Goal: Task Accomplishment & Management: Manage account settings

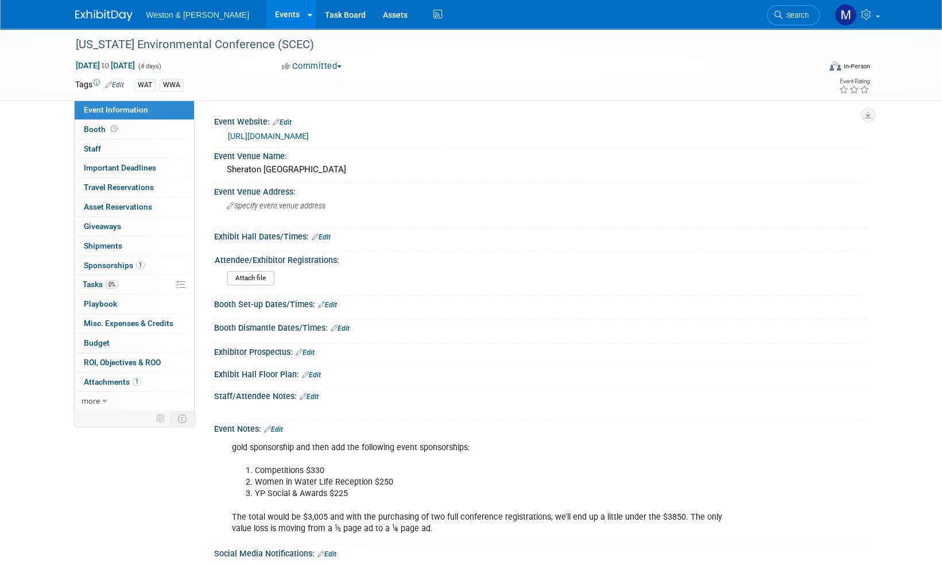
drag, startPoint x: 0, startPoint y: 0, endPoint x: 100, endPoint y: 19, distance: 101.7
click at [100, 19] on img at bounding box center [103, 15] width 57 height 11
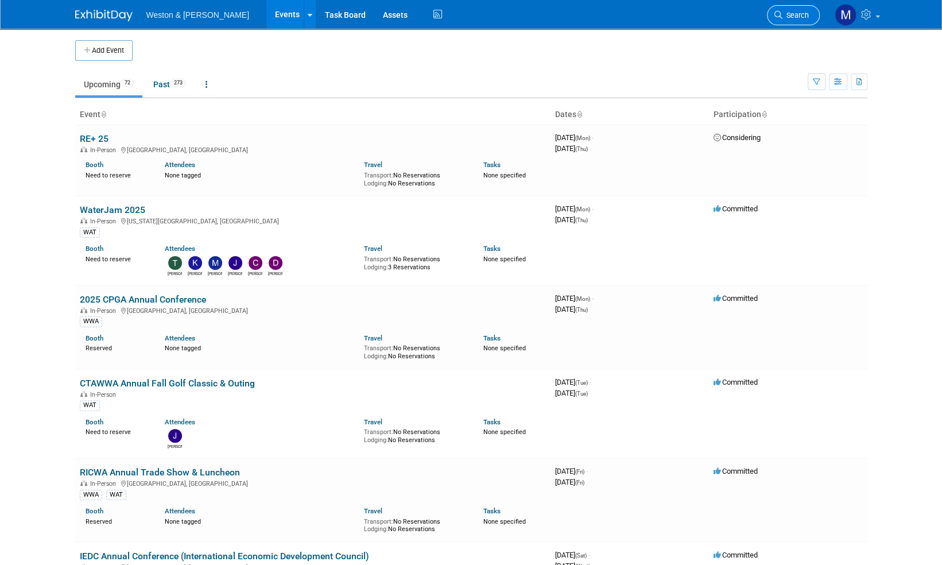
click at [798, 14] on span "Search" at bounding box center [795, 15] width 26 height 9
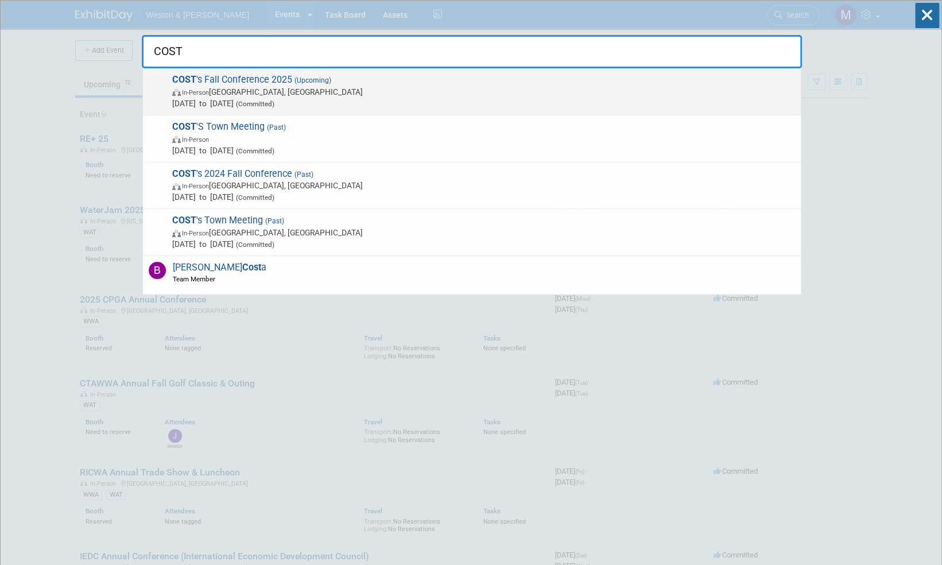
type input "COST"
click at [278, 82] on span "COST 's Fall Conference 2025 (Upcoming) In-Person [GEOGRAPHIC_DATA], [GEOGRAPHI…" at bounding box center [482, 91] width 626 height 35
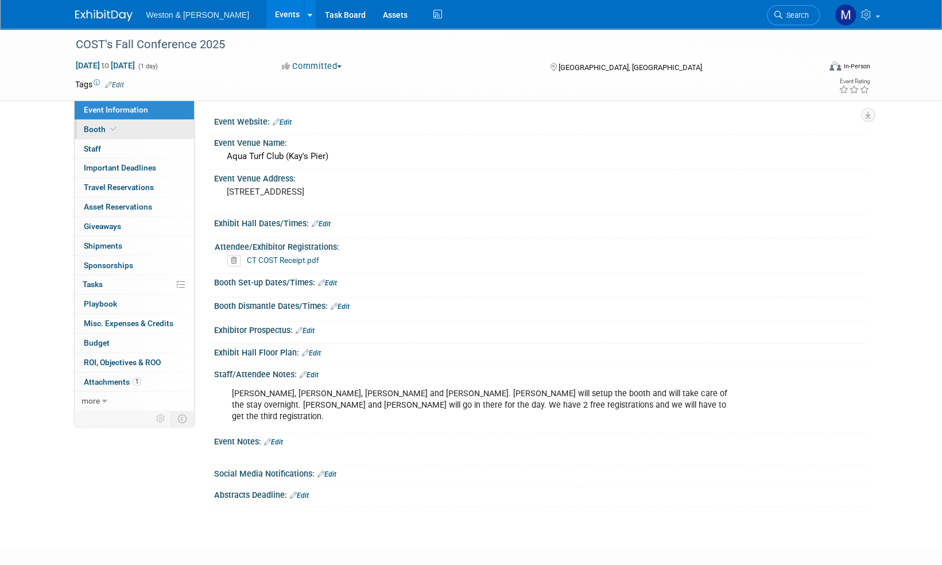
click at [91, 130] on span "Booth" at bounding box center [101, 129] width 35 height 9
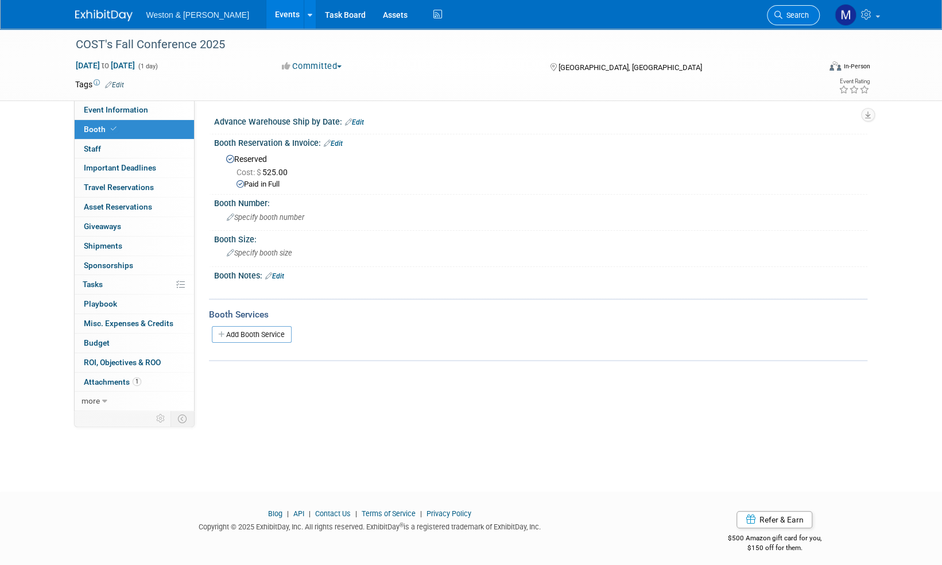
click at [796, 14] on span "Search" at bounding box center [795, 15] width 26 height 9
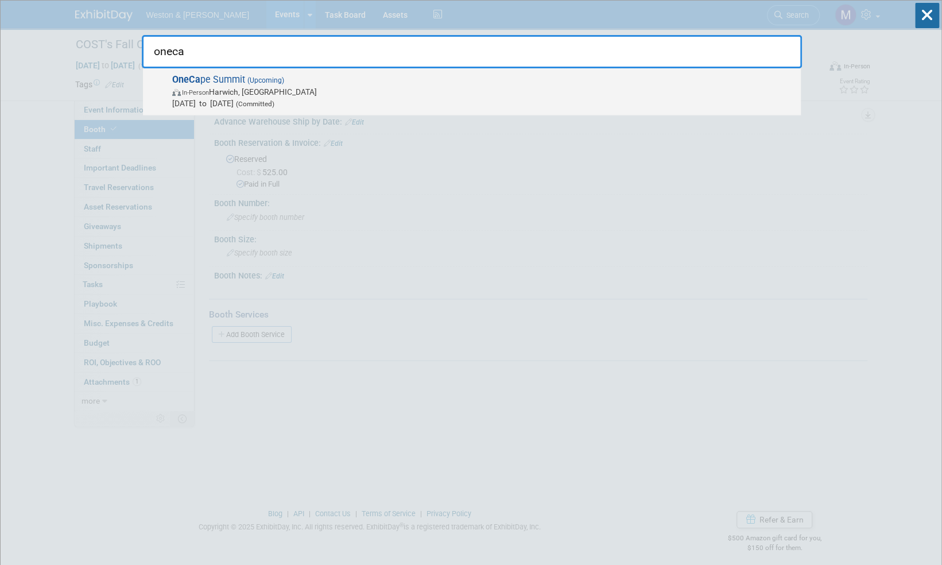
type input "oneca"
click at [240, 78] on span "OneCa pe Summit (Upcoming) In-Person Harwich, MA Sep 16, 2025 to Sep 17, 2025 (…" at bounding box center [482, 91] width 626 height 35
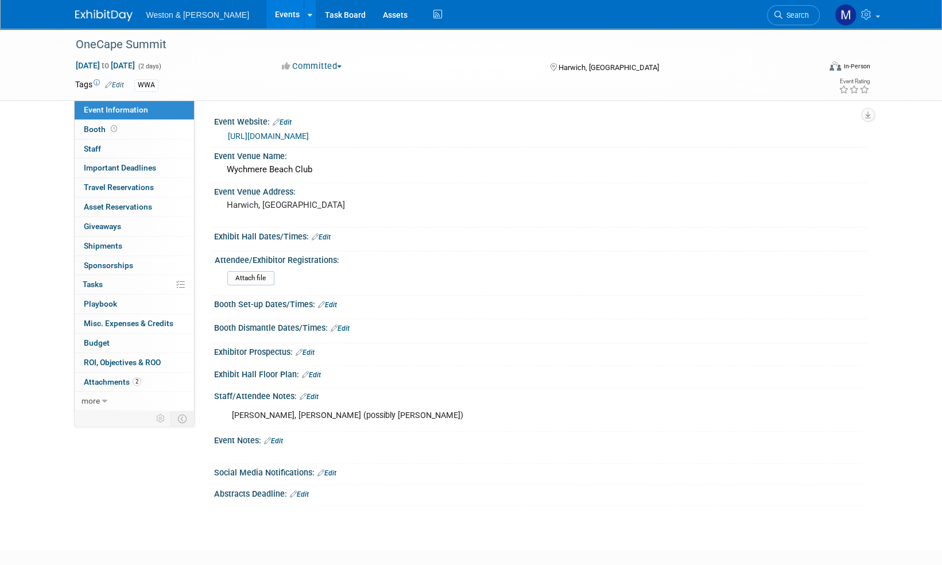
click at [318, 394] on link "Edit" at bounding box center [309, 397] width 19 height 8
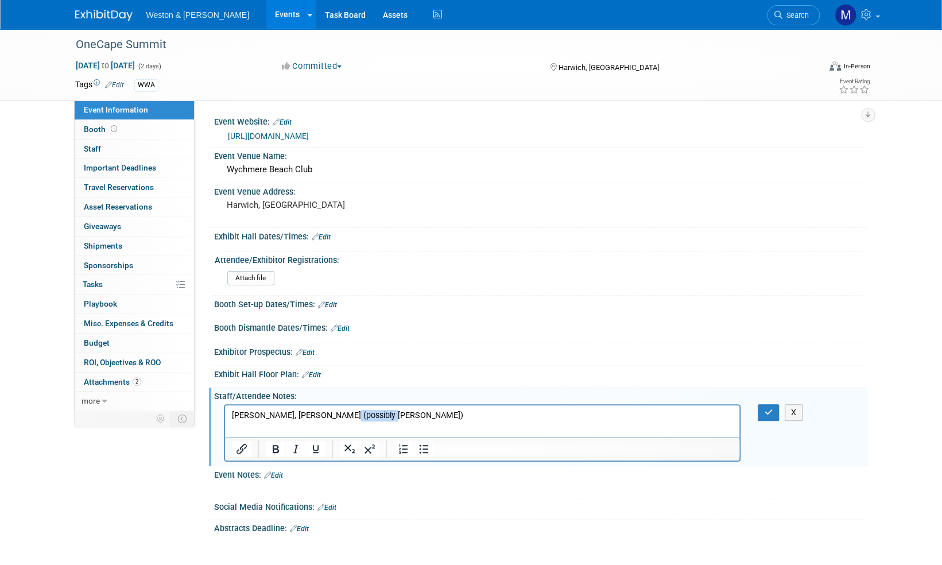
drag, startPoint x: 376, startPoint y: 415, endPoint x: 340, endPoint y: 417, distance: 36.2
click at [340, 417] on p "Nate Michael, Laurie Toscano (possibly Amanda Gould)" at bounding box center [482, 414] width 502 height 11
click at [399, 417] on p "Nate Michael, Laurie Toscano, Amanda Gould)" at bounding box center [482, 414] width 502 height 11
click at [765, 410] on icon "button" at bounding box center [768, 412] width 9 height 8
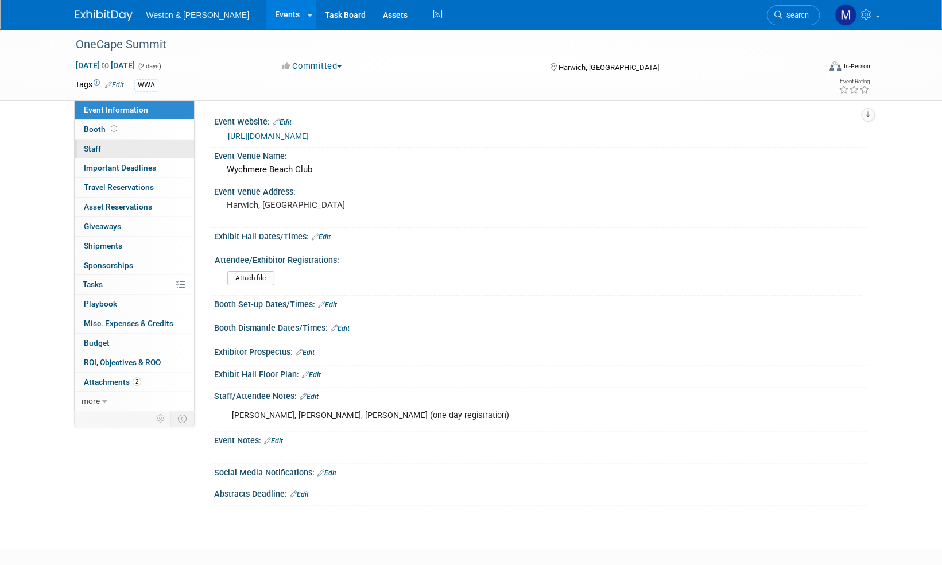
click at [99, 148] on span "Staff 0" at bounding box center [92, 148] width 17 height 9
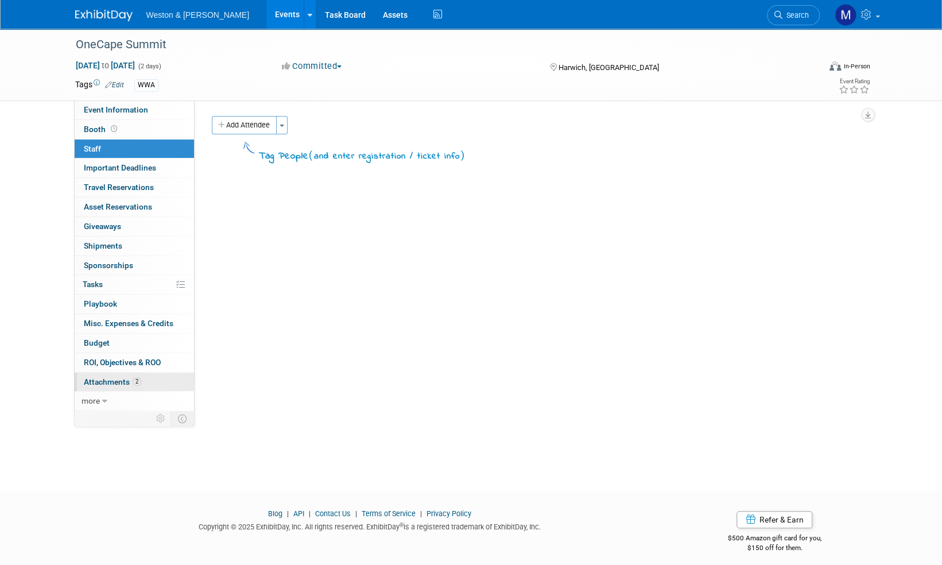
click at [111, 379] on span "Attachments 2" at bounding box center [112, 381] width 57 height 9
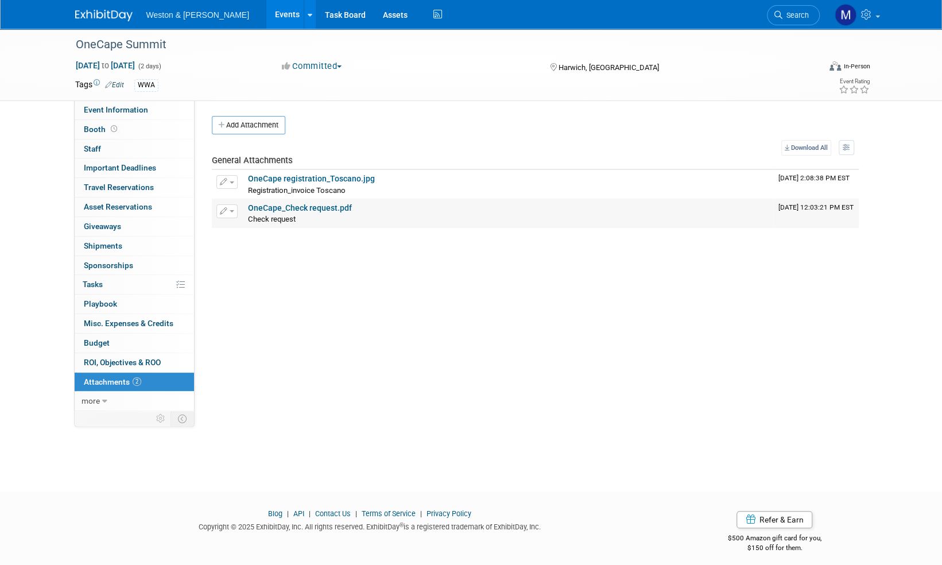
click at [333, 206] on link "OneCape_Check request.pdf" at bounding box center [300, 207] width 104 height 9
click at [255, 122] on button "Add Attachment" at bounding box center [248, 125] width 73 height 18
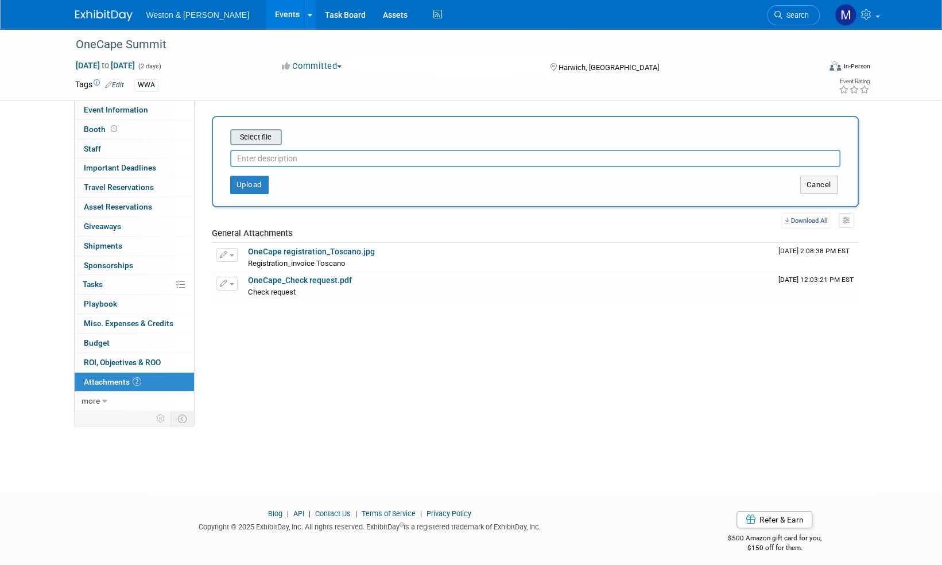
click at [258, 133] on input "file" at bounding box center [212, 137] width 137 height 14
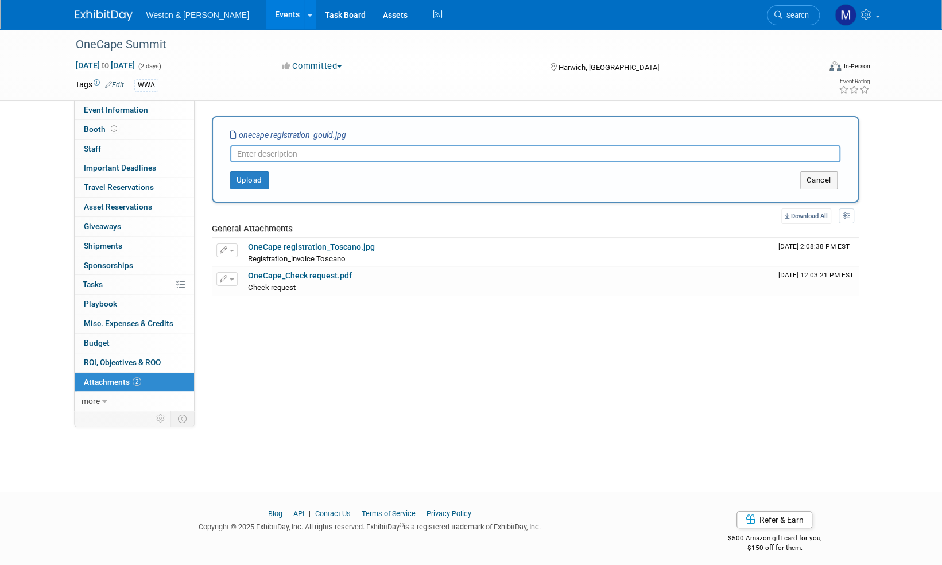
click at [263, 153] on input "text" at bounding box center [535, 153] width 610 height 17
type input "A. Gould registration (one day)"
click at [257, 180] on button "Upload" at bounding box center [249, 180] width 38 height 18
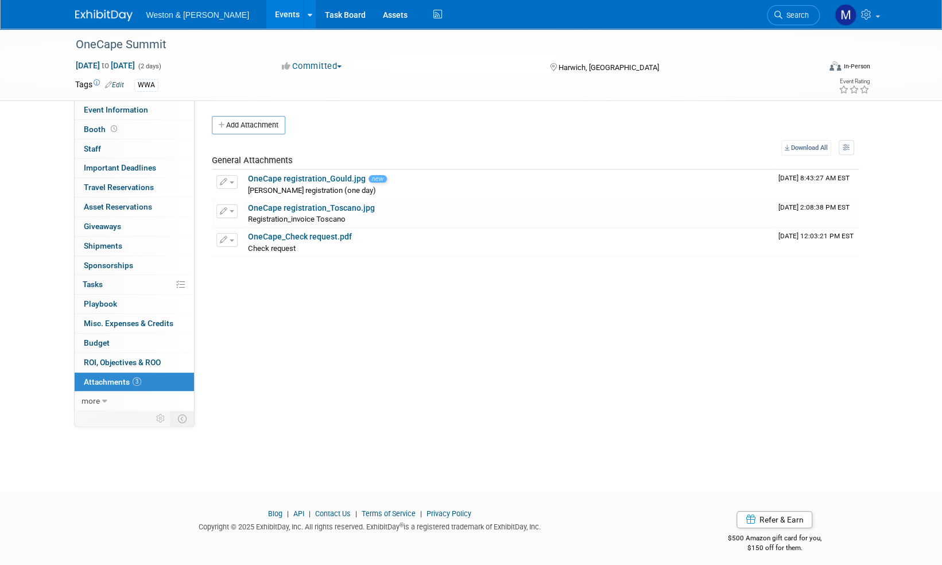
click at [103, 10] on img at bounding box center [103, 15] width 57 height 11
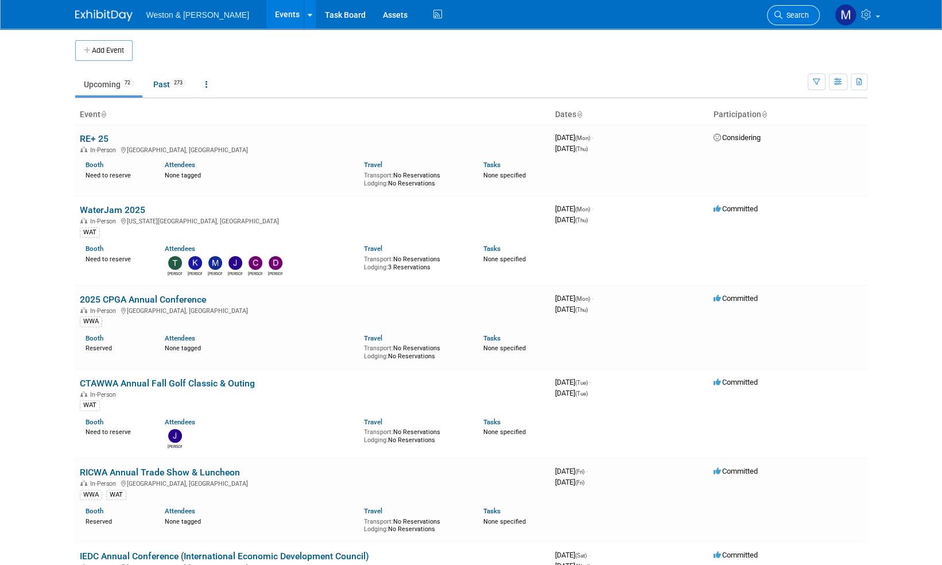
click at [794, 16] on span "Search" at bounding box center [795, 15] width 26 height 9
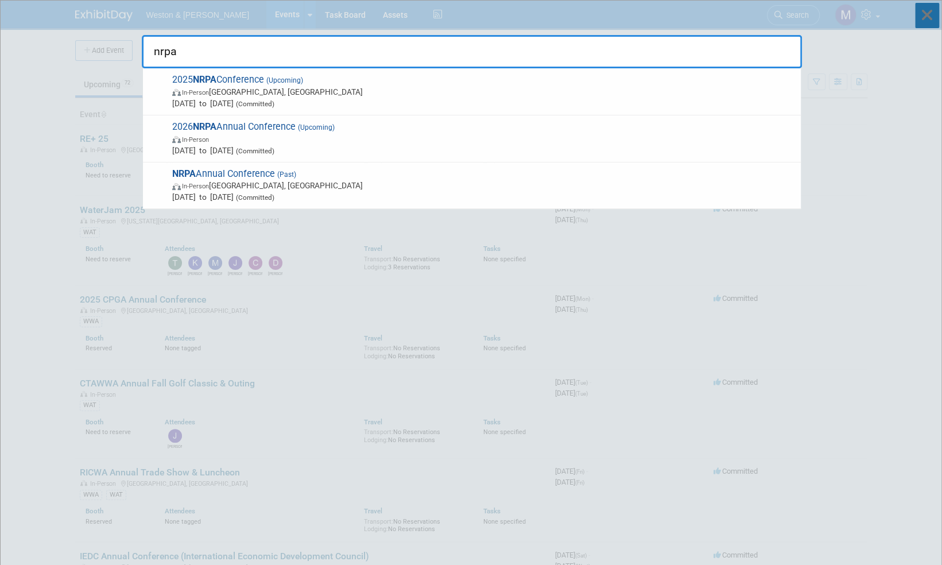
click at [928, 13] on icon at bounding box center [927, 15] width 24 height 25
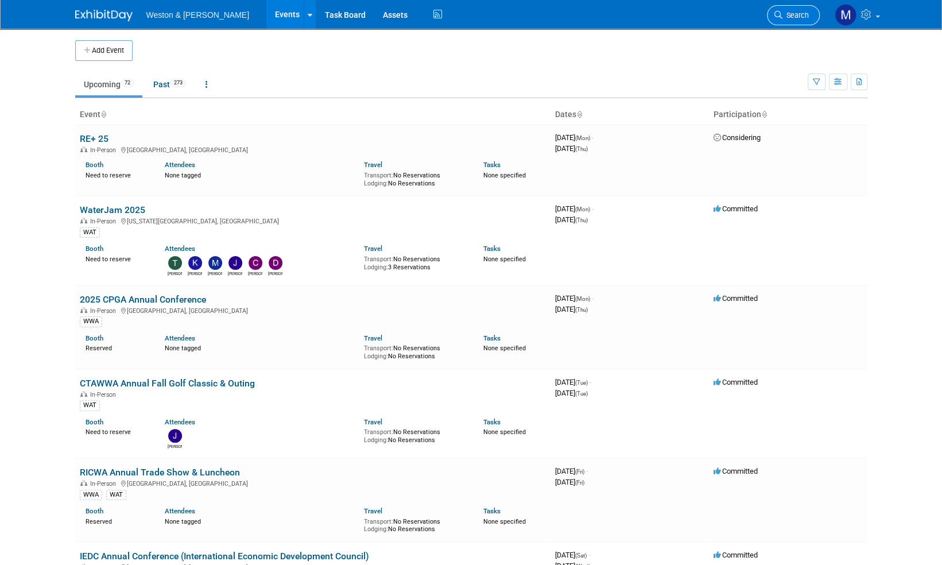
click at [793, 11] on span "Search" at bounding box center [795, 15] width 26 height 9
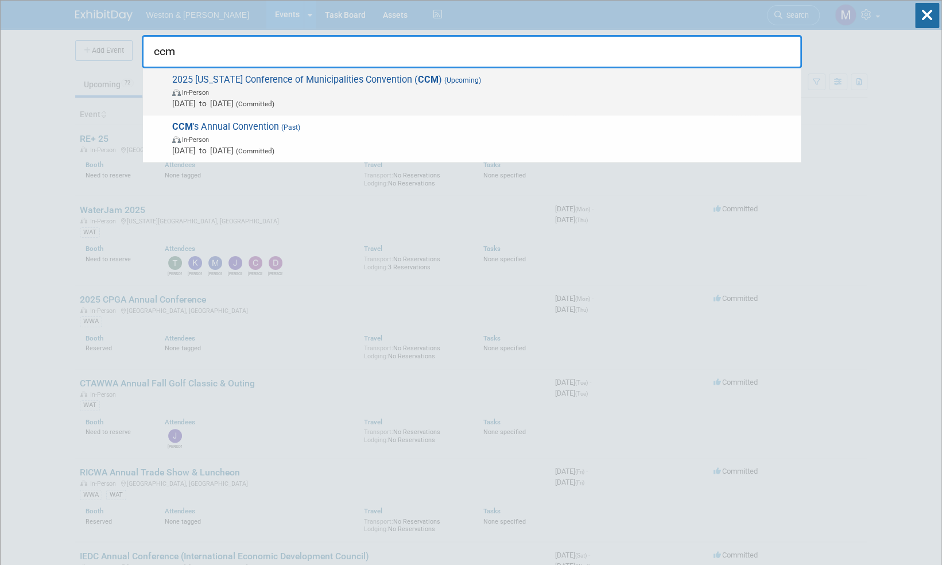
type input "ccm"
click at [315, 82] on span "2025 [US_STATE] Conference of Municipalities Convention ( CCM ) (Upcoming) In-P…" at bounding box center [482, 91] width 626 height 35
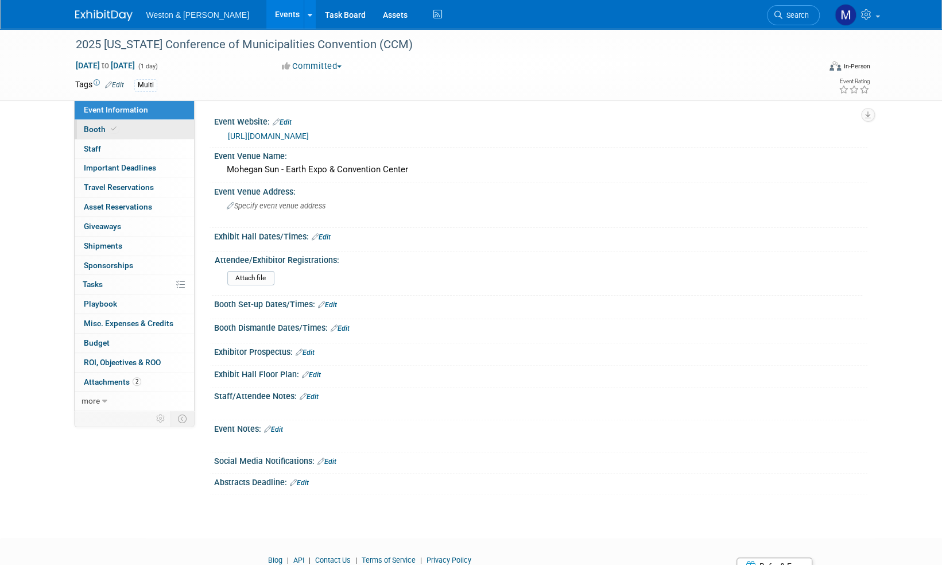
click at [100, 132] on span "Booth" at bounding box center [101, 129] width 35 height 9
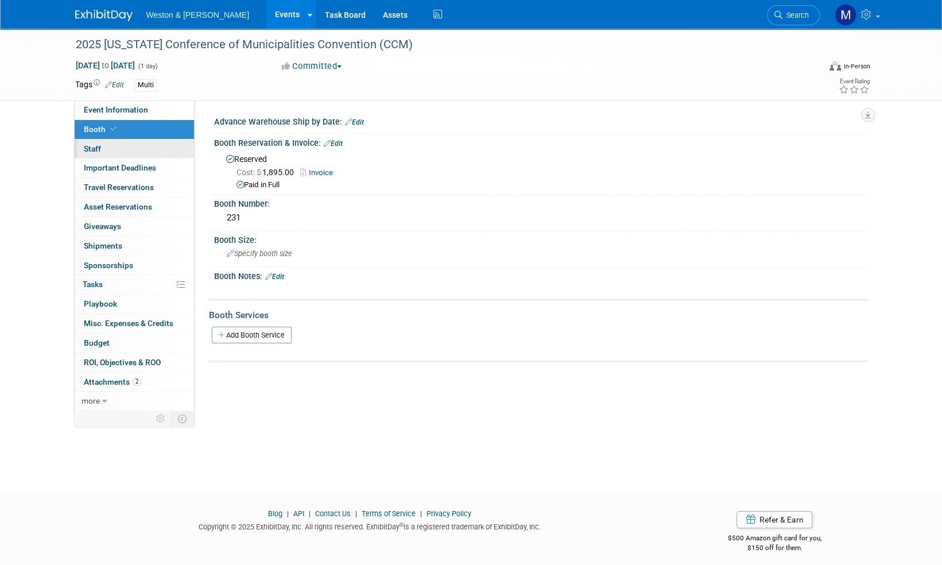
click at [96, 146] on span "Staff 0" at bounding box center [92, 148] width 17 height 9
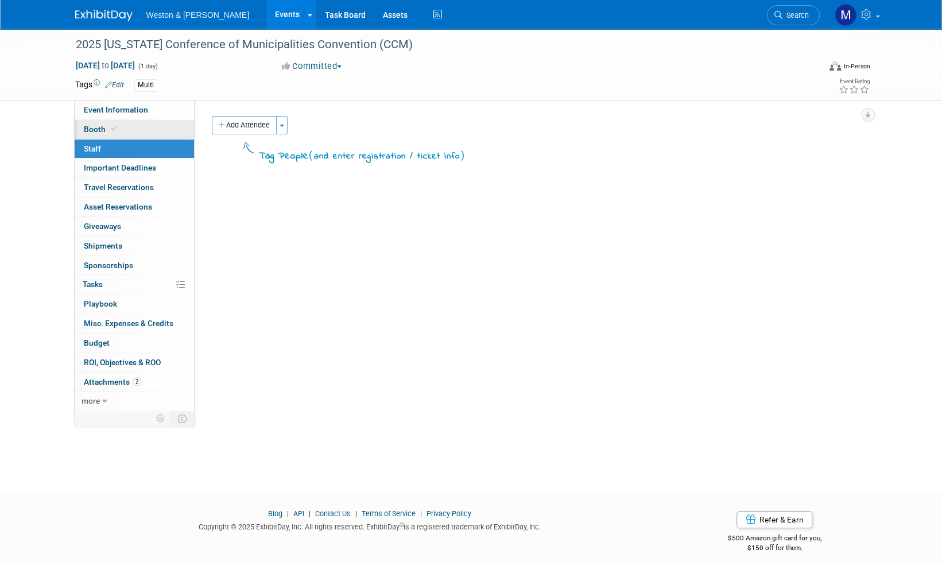
click at [98, 126] on span "Booth" at bounding box center [101, 129] width 35 height 9
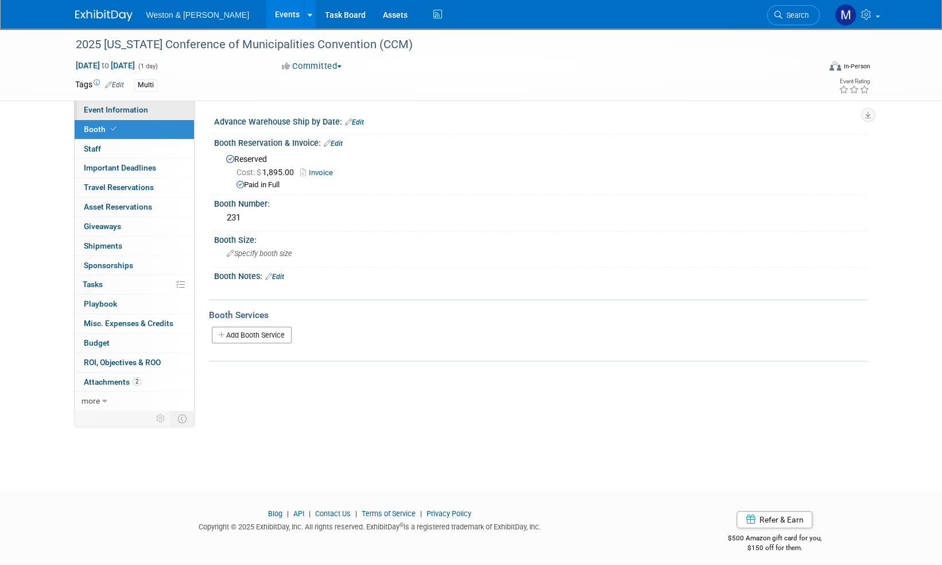
click at [106, 112] on span "Event Information" at bounding box center [116, 109] width 64 height 9
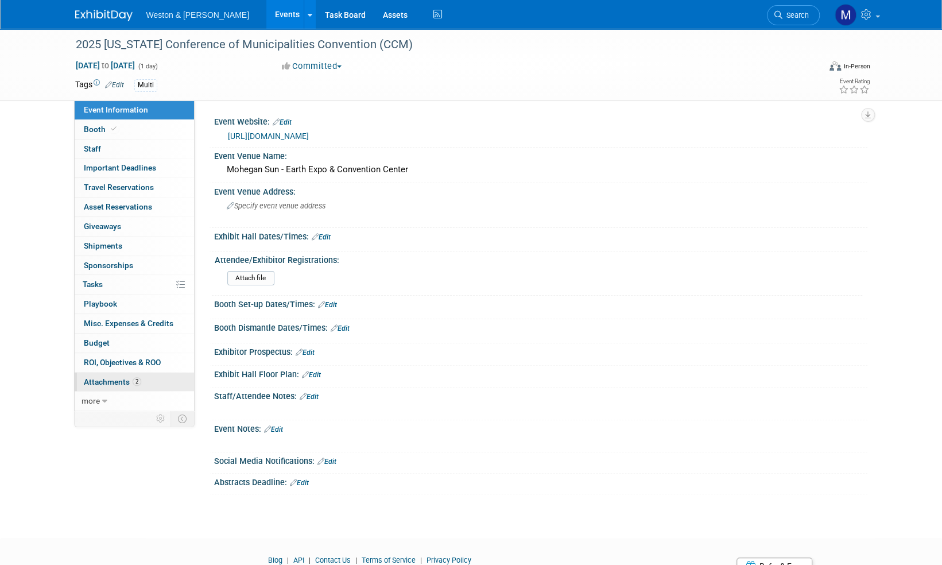
click at [117, 382] on span "Attachments 2" at bounding box center [112, 381] width 57 height 9
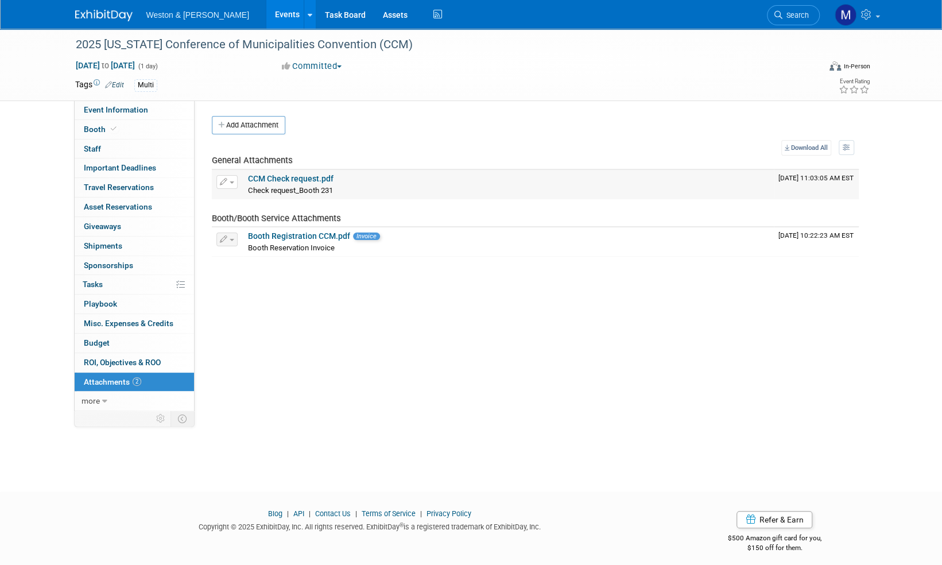
click at [288, 178] on link "CCM Check request.pdf" at bounding box center [291, 178] width 86 height 9
click at [111, 109] on span "Event Information" at bounding box center [116, 109] width 64 height 9
